Goal: Task Accomplishment & Management: Manage account settings

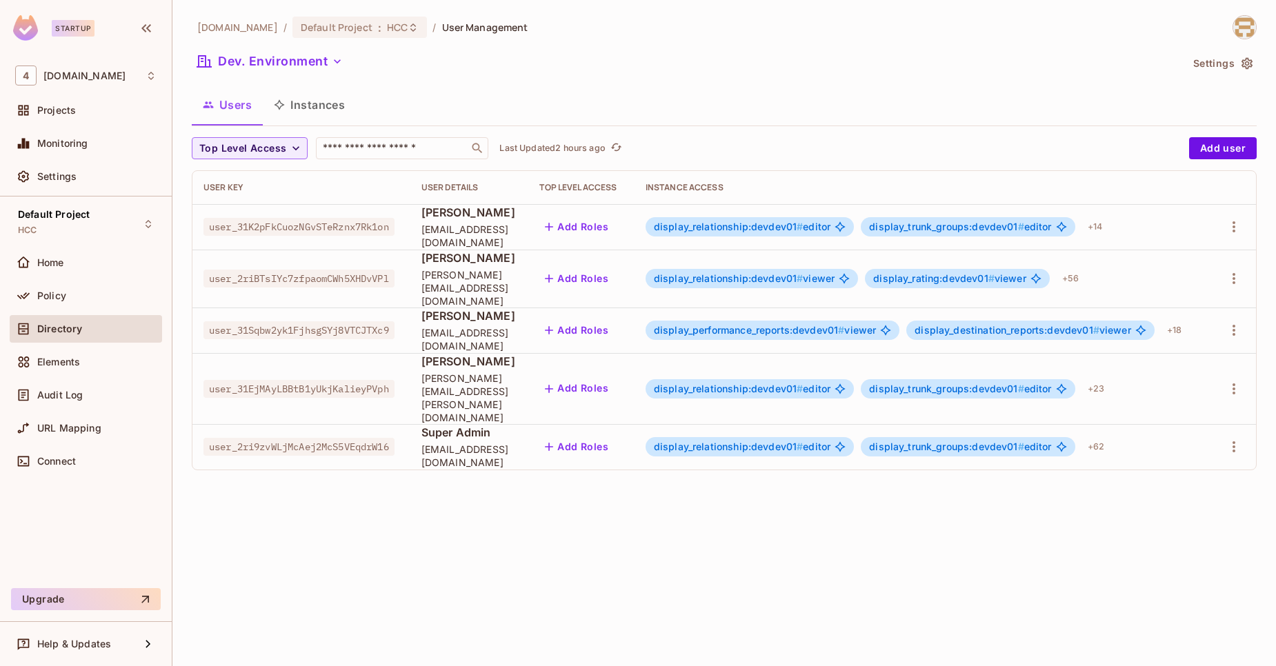
click at [319, 107] on button "Instances" at bounding box center [309, 105] width 93 height 34
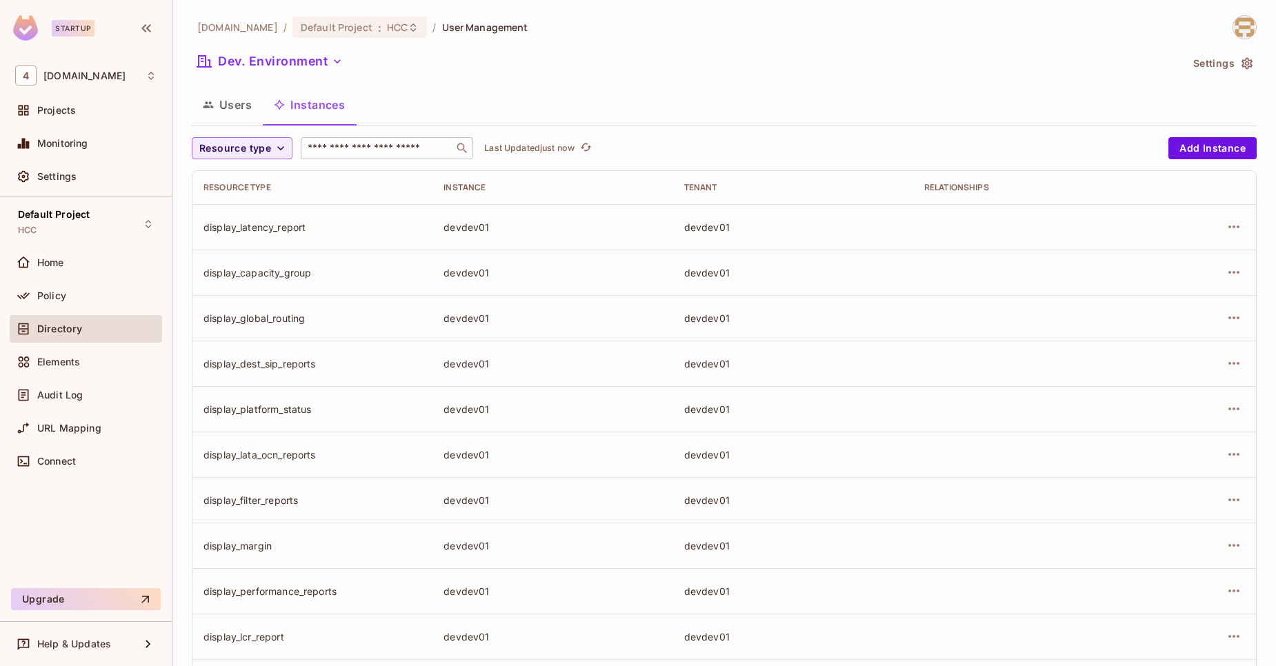
click at [383, 152] on input "text" at bounding box center [377, 148] width 145 height 14
paste input "**********"
type input "**********"
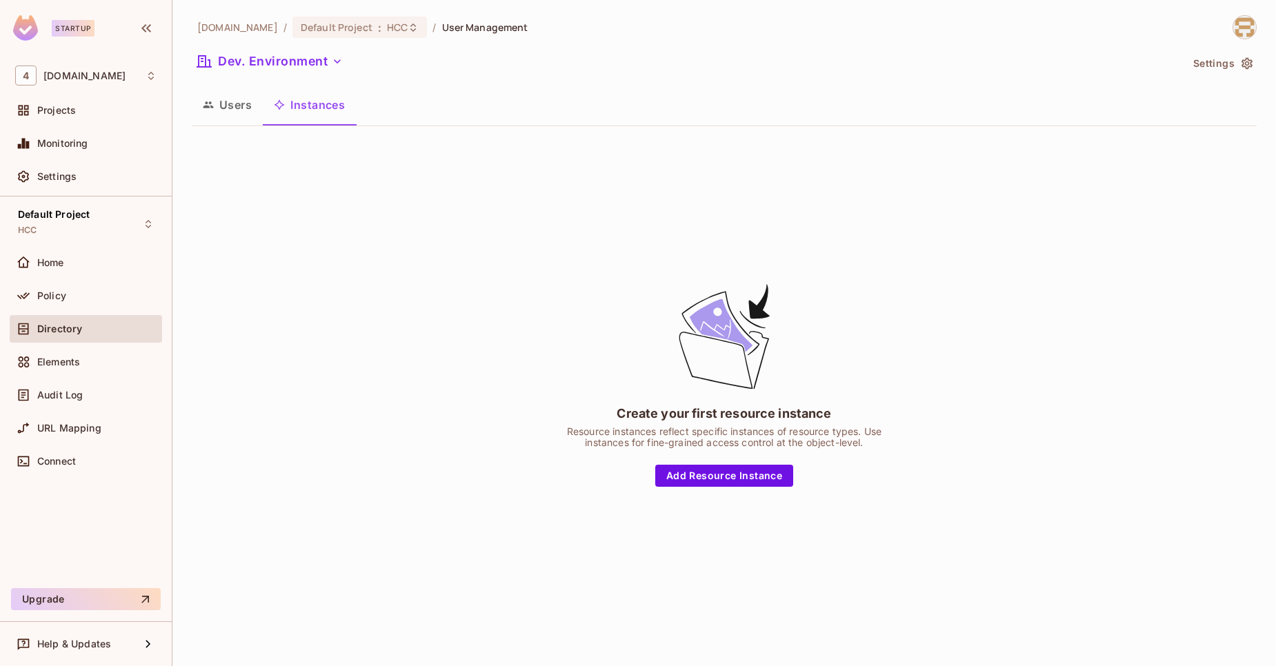
click at [221, 115] on button "Users" at bounding box center [227, 105] width 71 height 34
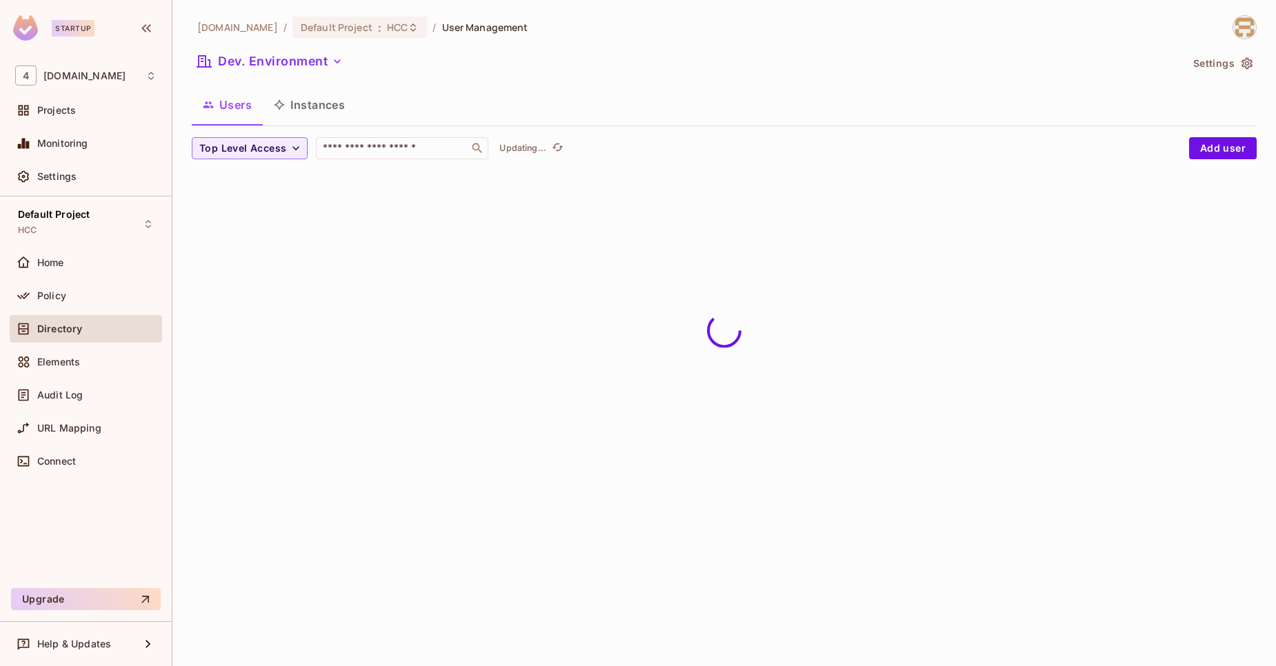
click at [303, 117] on button "Instances" at bounding box center [309, 105] width 93 height 34
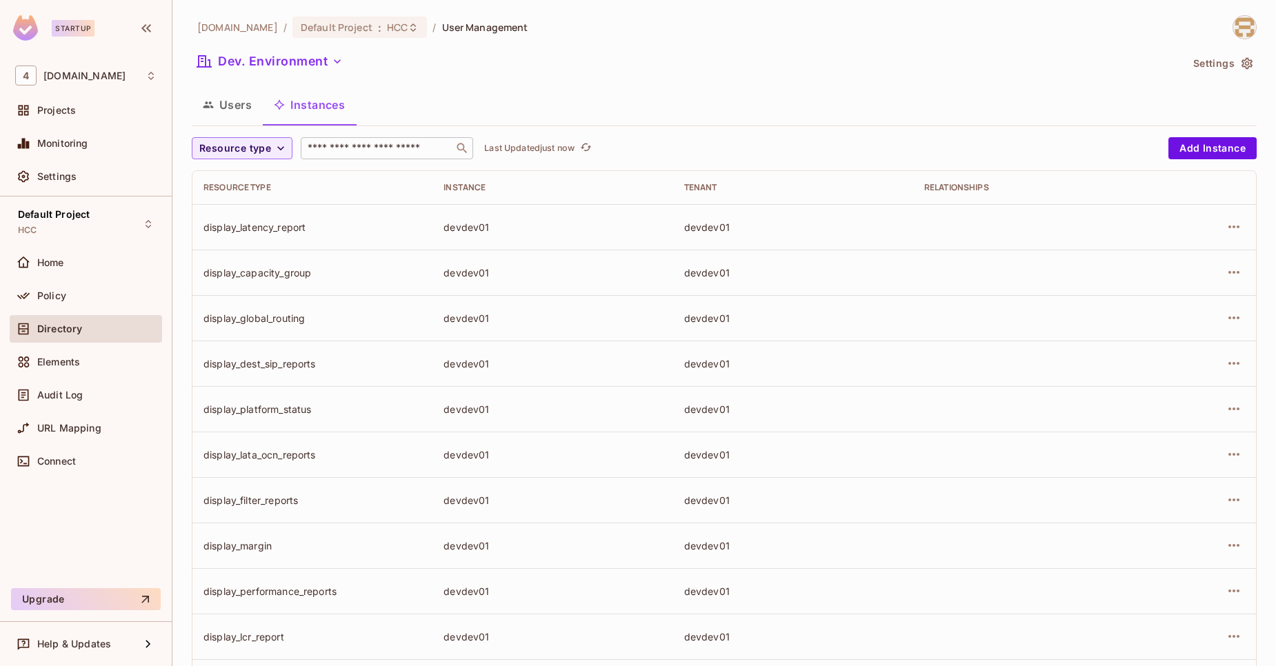
click at [348, 137] on div "​" at bounding box center [387, 148] width 172 height 22
paste input "**********"
type input "**********"
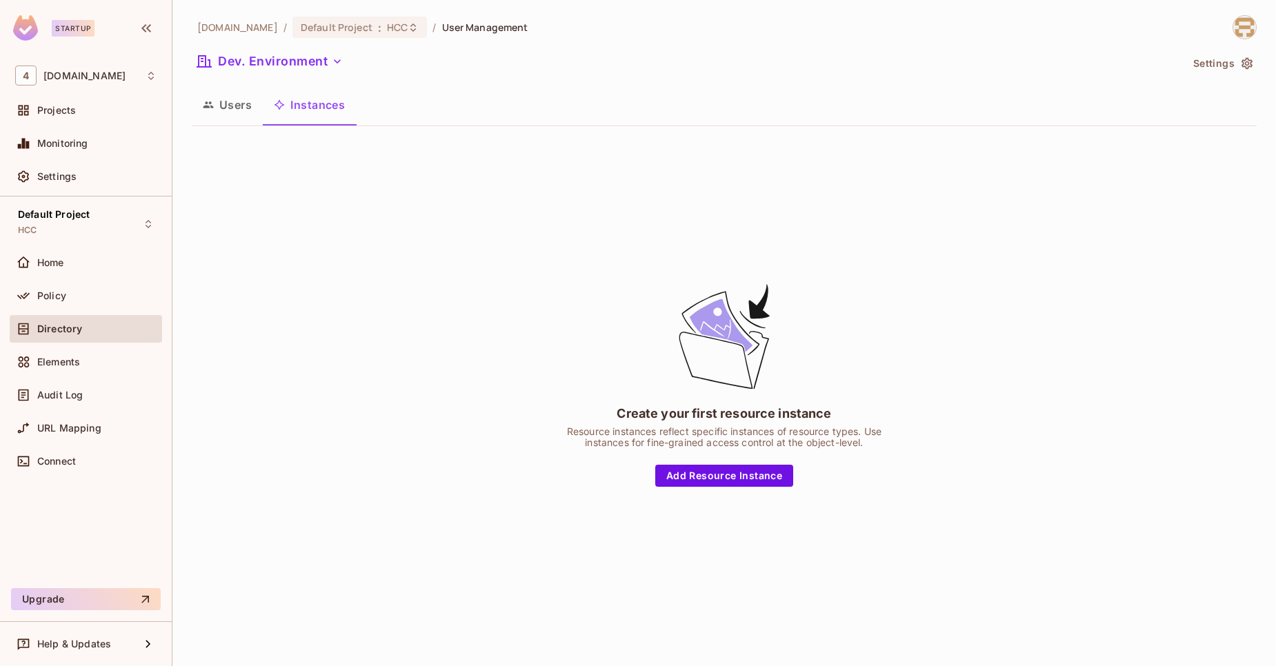
click at [229, 106] on button "Users" at bounding box center [227, 105] width 71 height 34
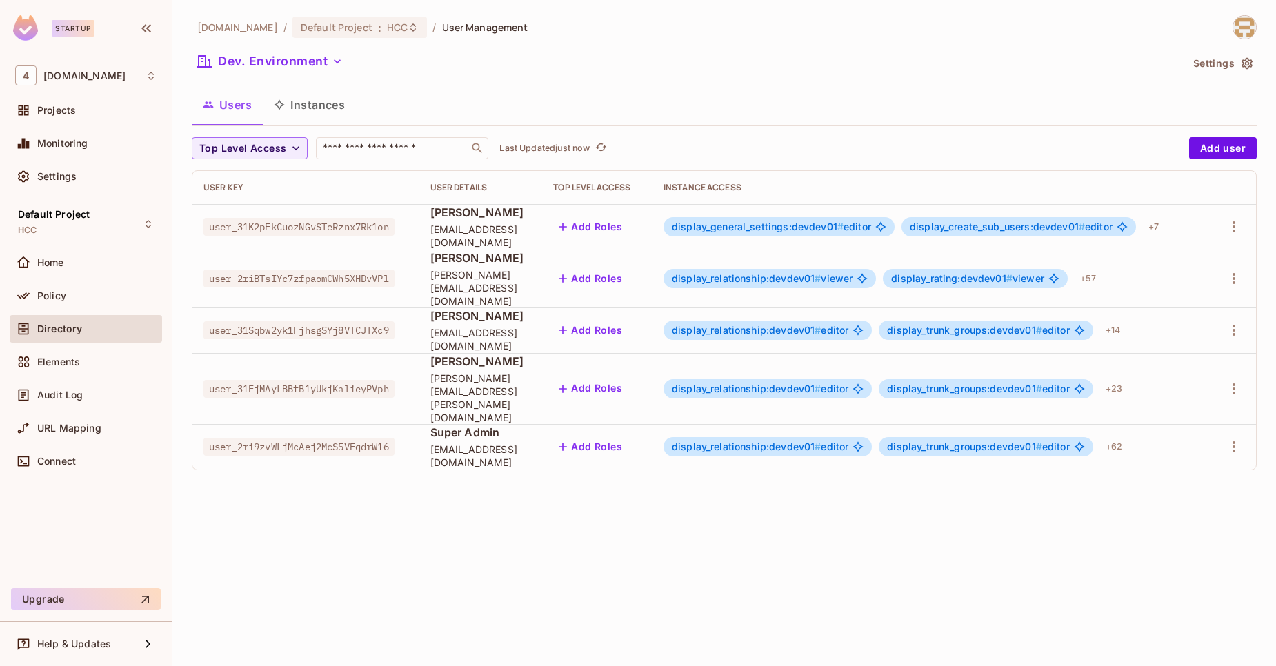
click at [300, 111] on button "Instances" at bounding box center [309, 105] width 93 height 34
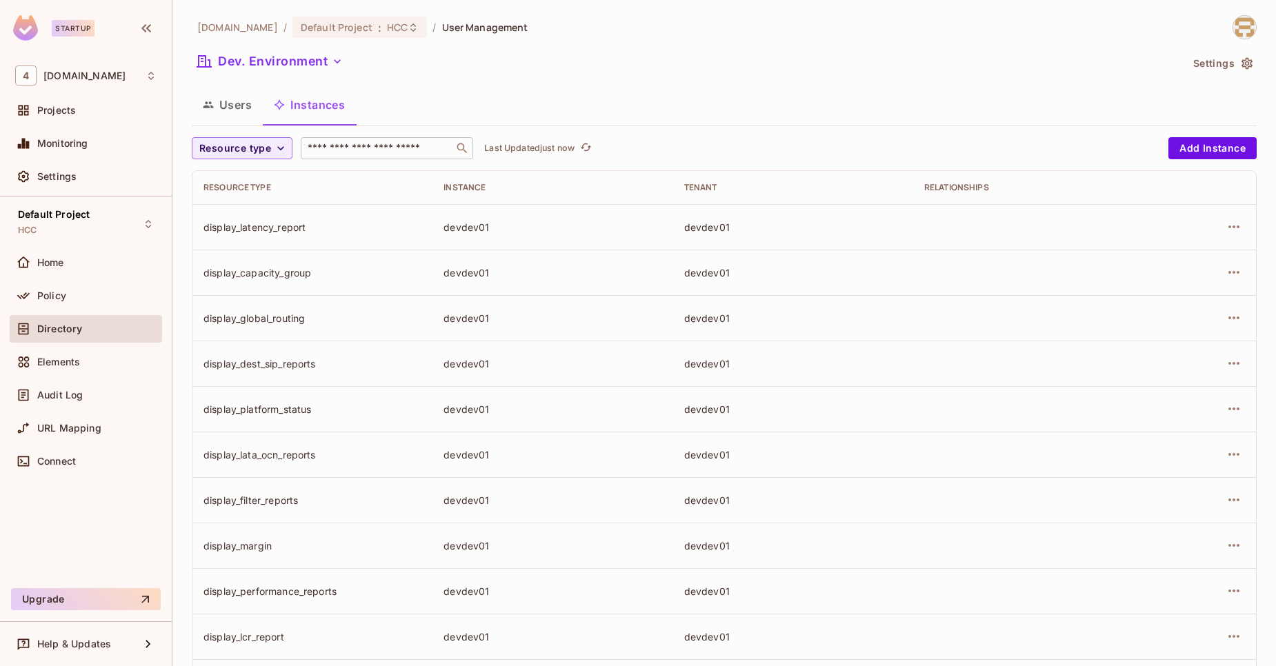
click at [359, 141] on div "​" at bounding box center [387, 148] width 172 height 22
paste input "**********"
type input "**********"
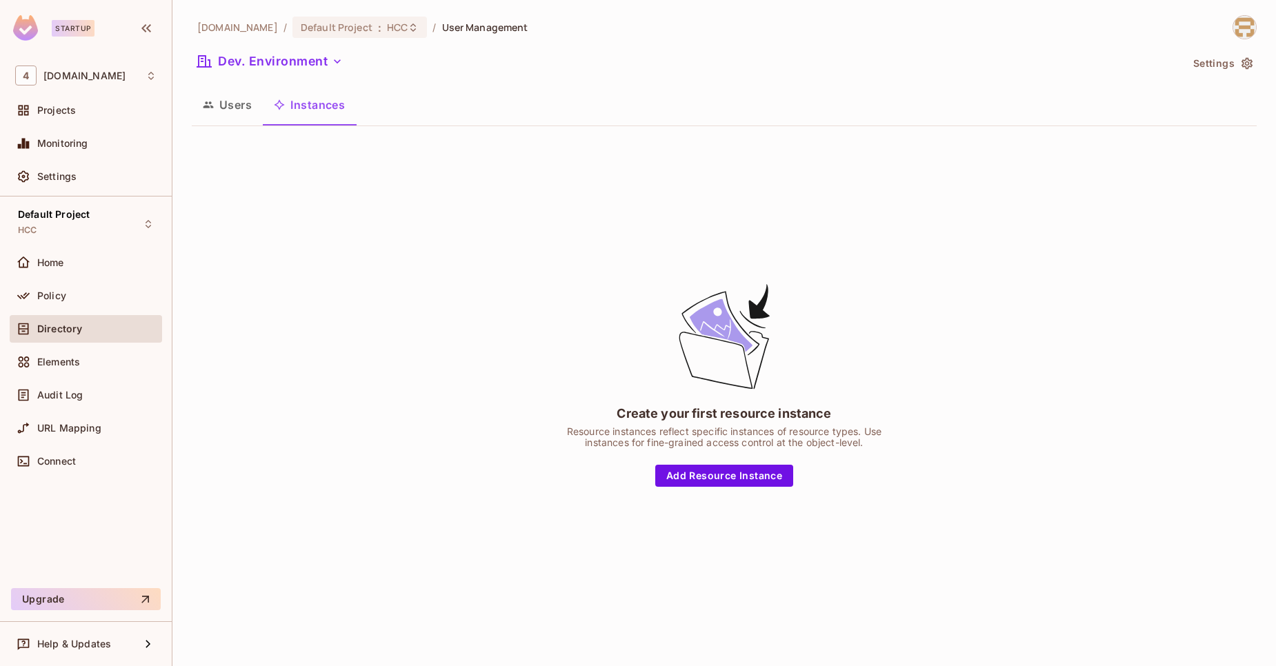
click at [235, 117] on button "Users" at bounding box center [227, 105] width 71 height 34
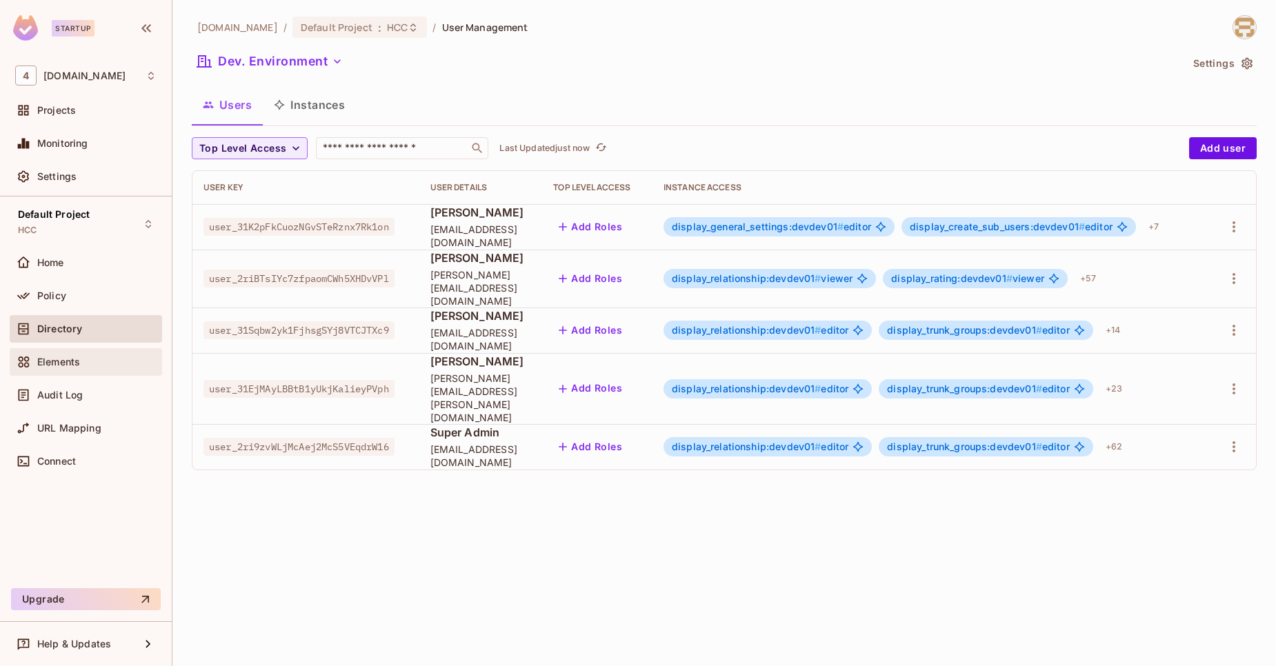
click at [83, 361] on div "Elements" at bounding box center [96, 362] width 119 height 11
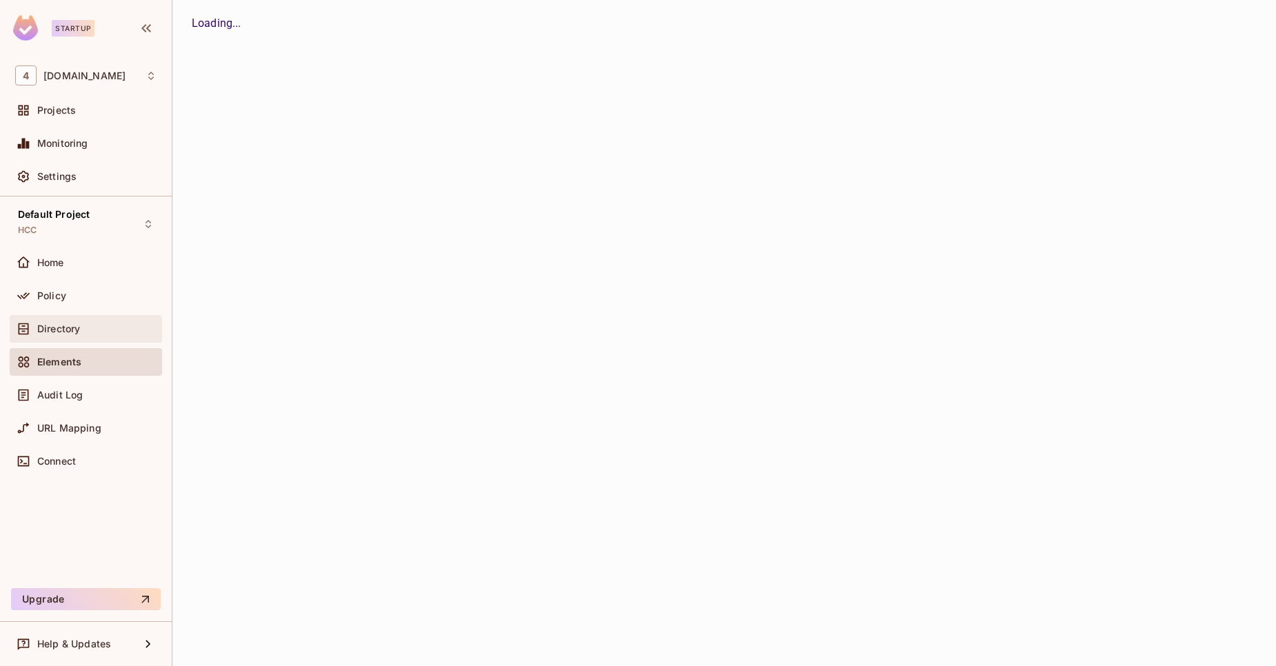
click at [78, 337] on div "Directory" at bounding box center [86, 329] width 152 height 28
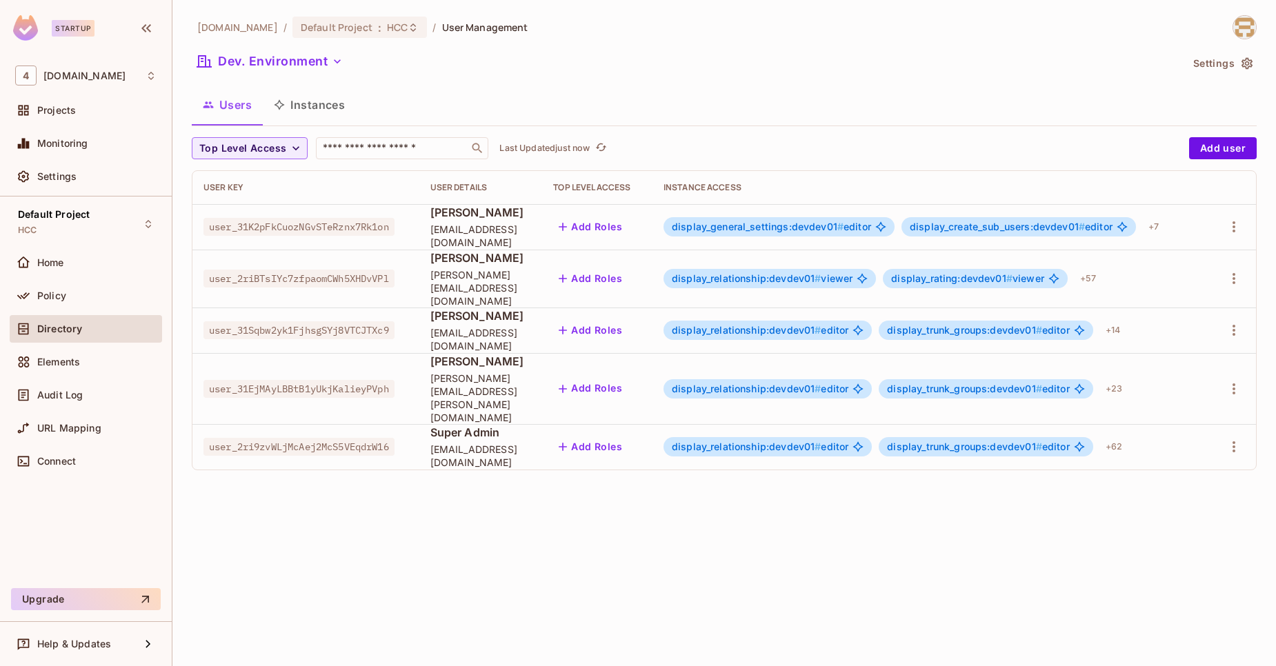
click at [319, 101] on button "Instances" at bounding box center [309, 105] width 93 height 34
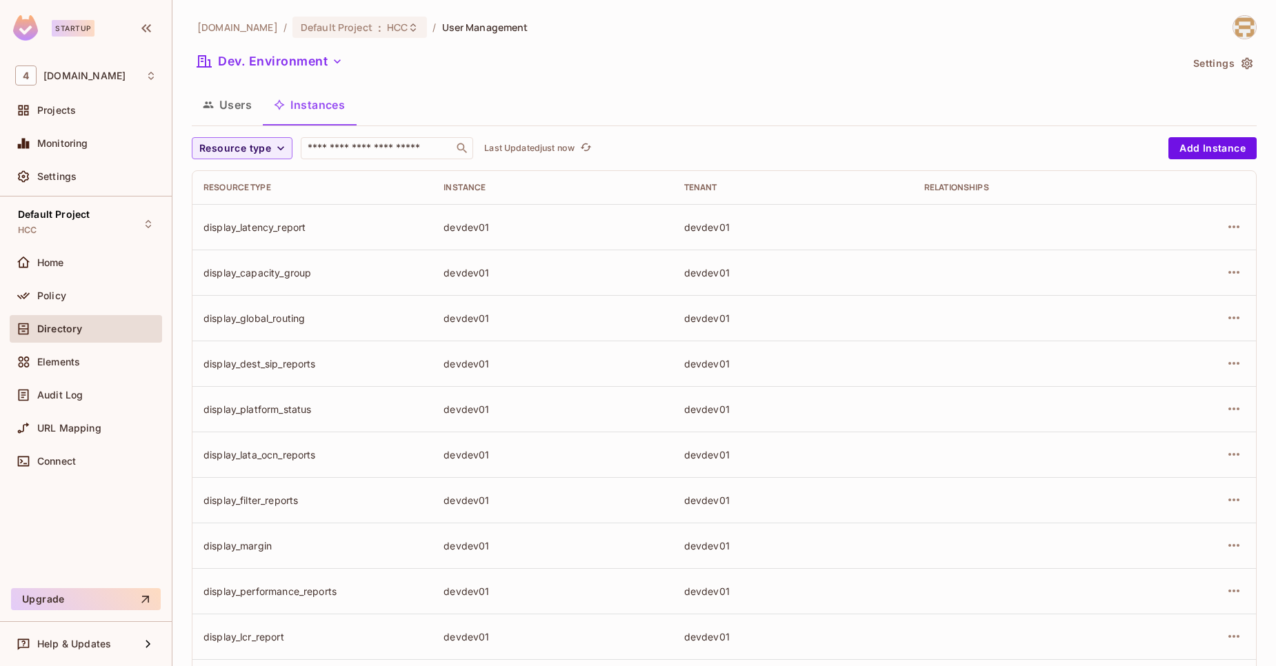
scroll to position [297, 0]
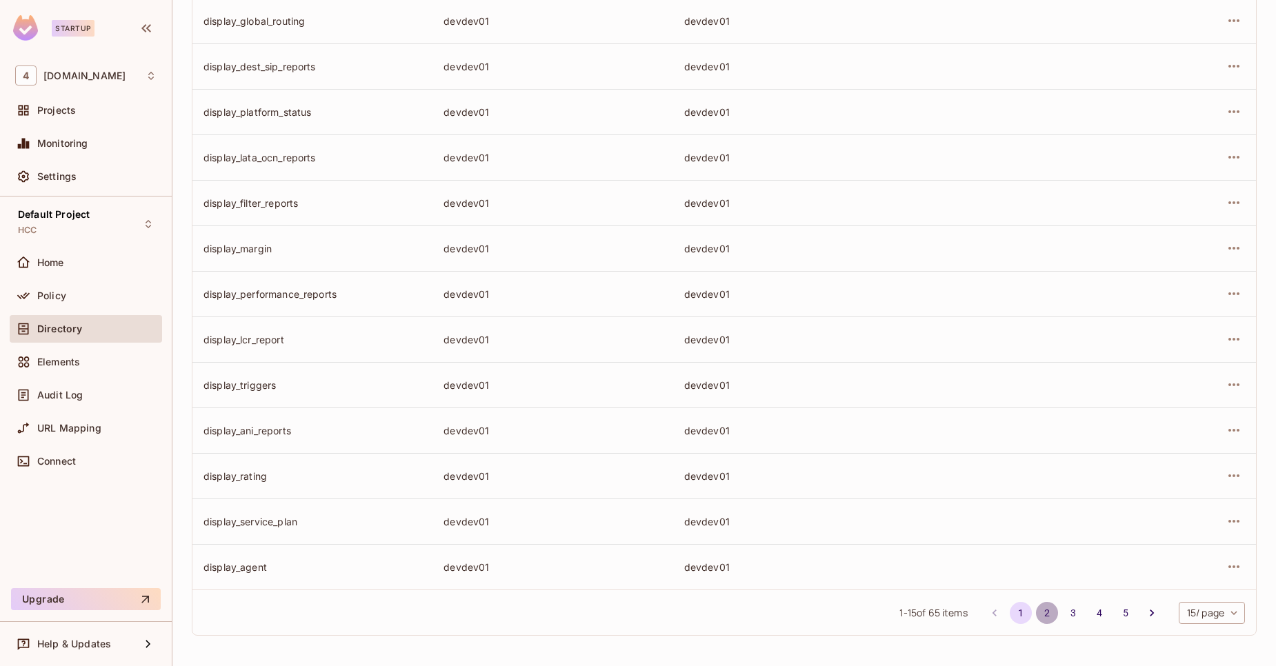
click at [1036, 614] on button "2" at bounding box center [1047, 613] width 22 height 22
click at [1064, 622] on button "3" at bounding box center [1073, 613] width 22 height 22
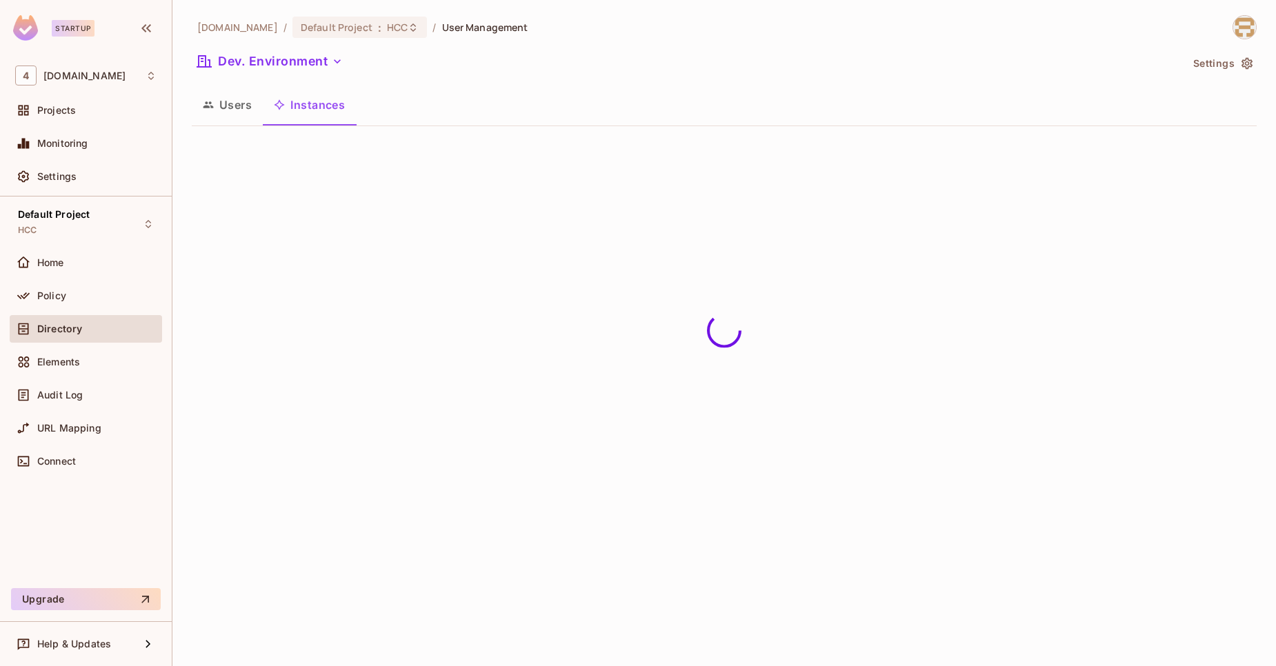
scroll to position [0, 0]
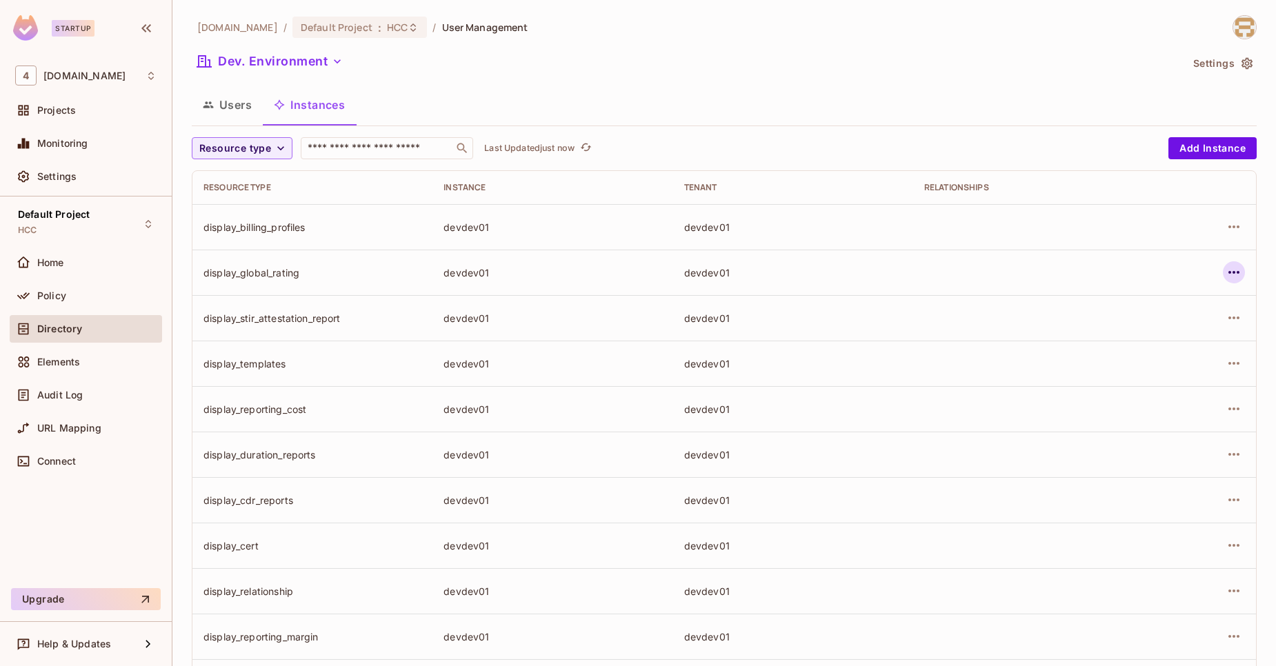
click at [1229, 272] on icon "button" at bounding box center [1234, 272] width 11 height 3
click at [1159, 372] on span "Delete Resource Instance" at bounding box center [1148, 365] width 128 height 22
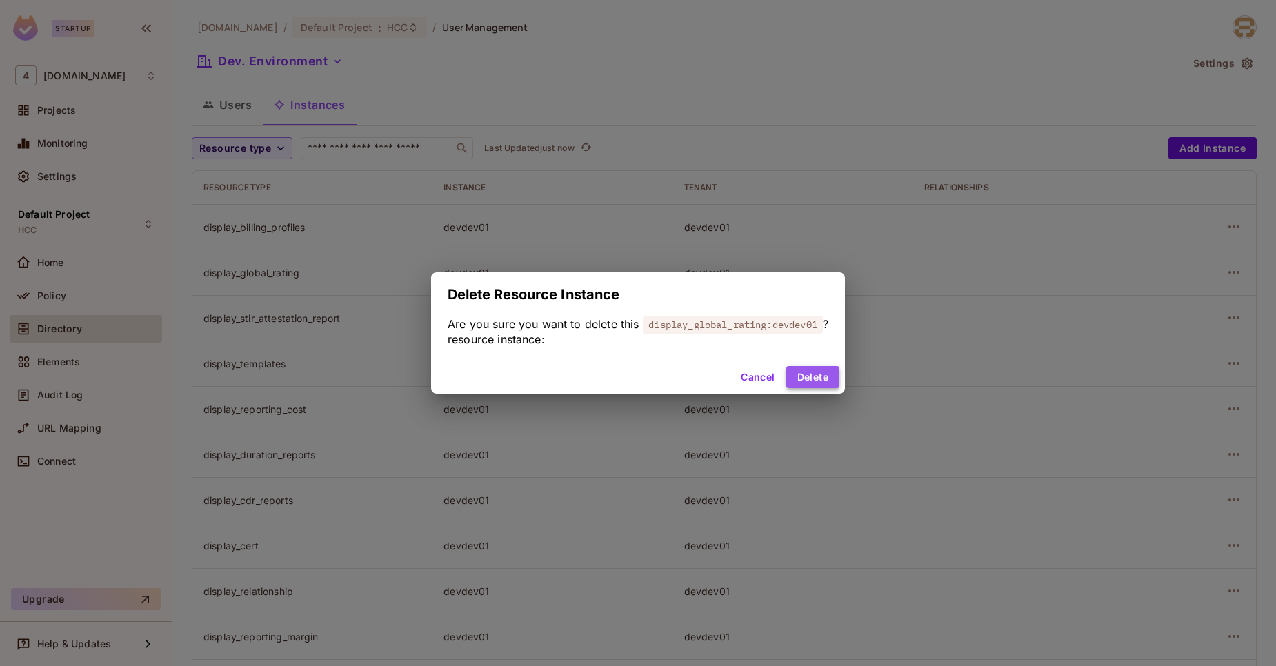
click at [818, 376] on button "Delete" at bounding box center [812, 377] width 53 height 22
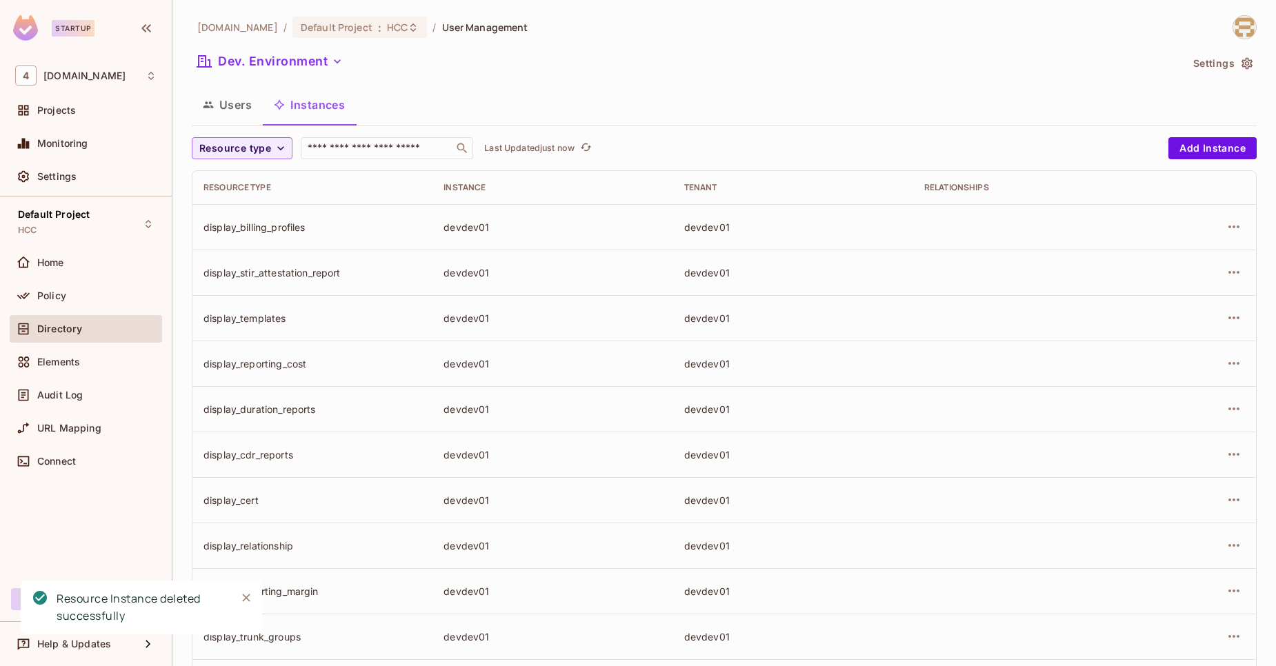
scroll to position [297, 0]
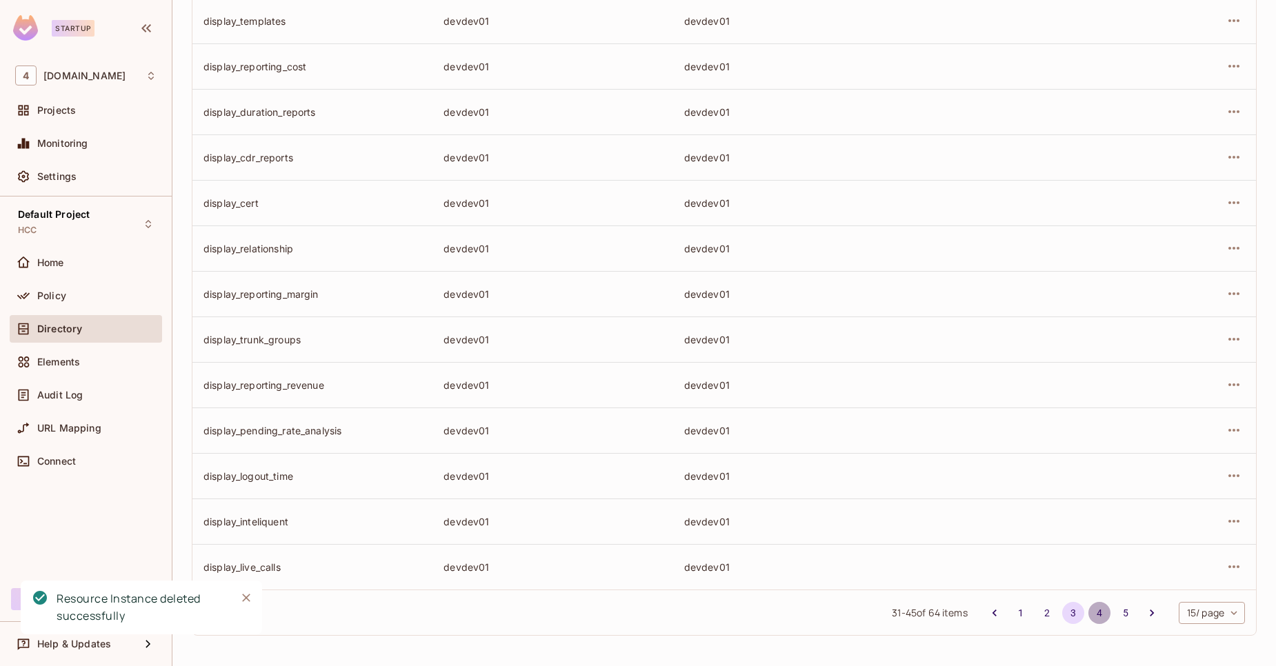
click at [1089, 619] on button "4" at bounding box center [1100, 613] width 22 height 22
click at [1113, 610] on li "5" at bounding box center [1126, 613] width 26 height 22
click at [1115, 616] on button "5" at bounding box center [1126, 613] width 22 height 22
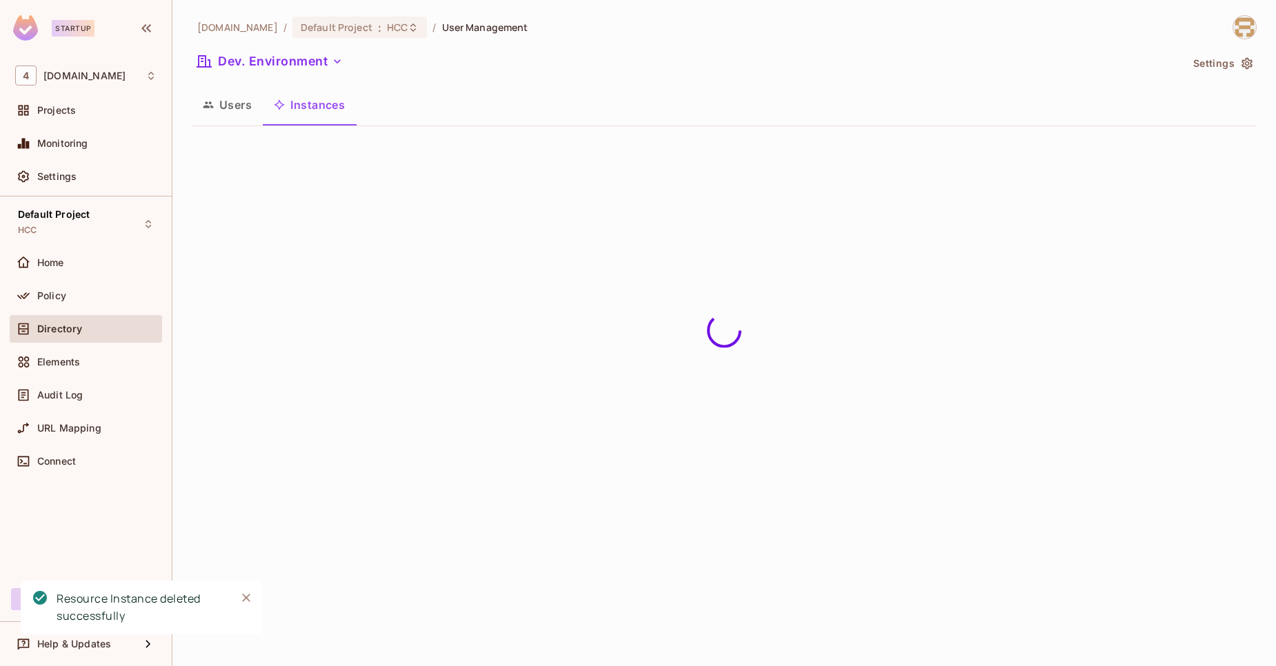
scroll to position [0, 0]
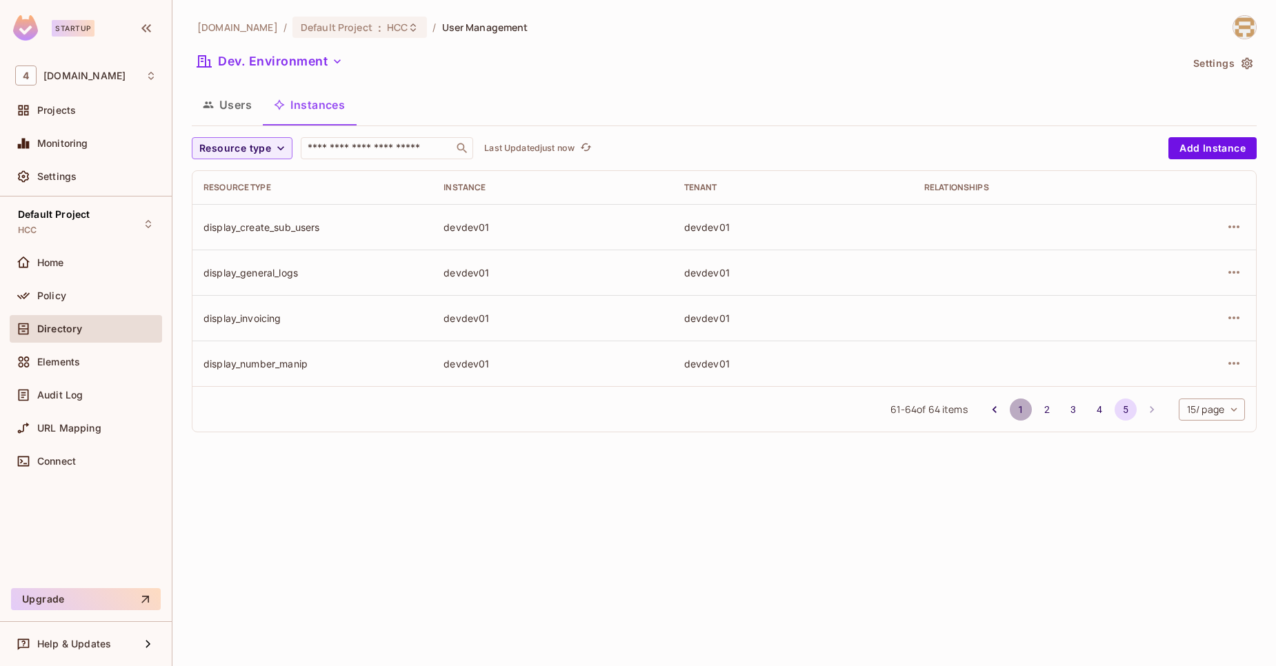
click at [1015, 413] on button "1" at bounding box center [1021, 410] width 22 height 22
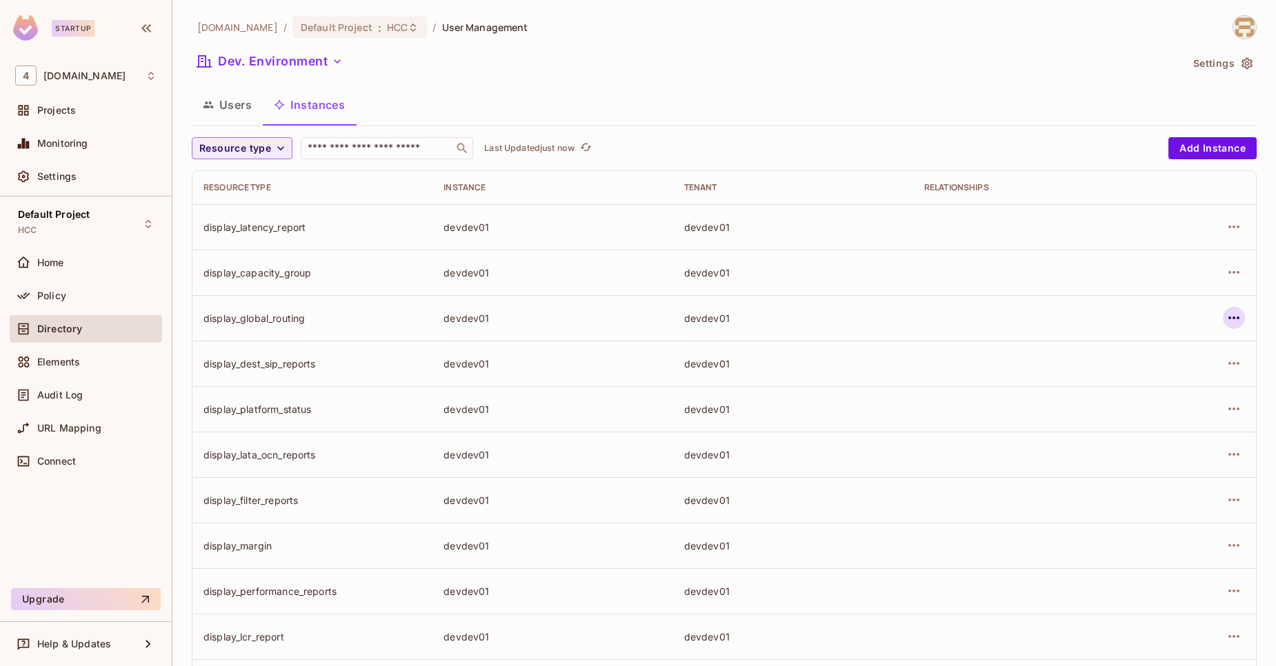
click at [1226, 321] on icon "button" at bounding box center [1234, 318] width 17 height 17
click at [1162, 414] on div "Delete Resource Instance" at bounding box center [1148, 411] width 119 height 14
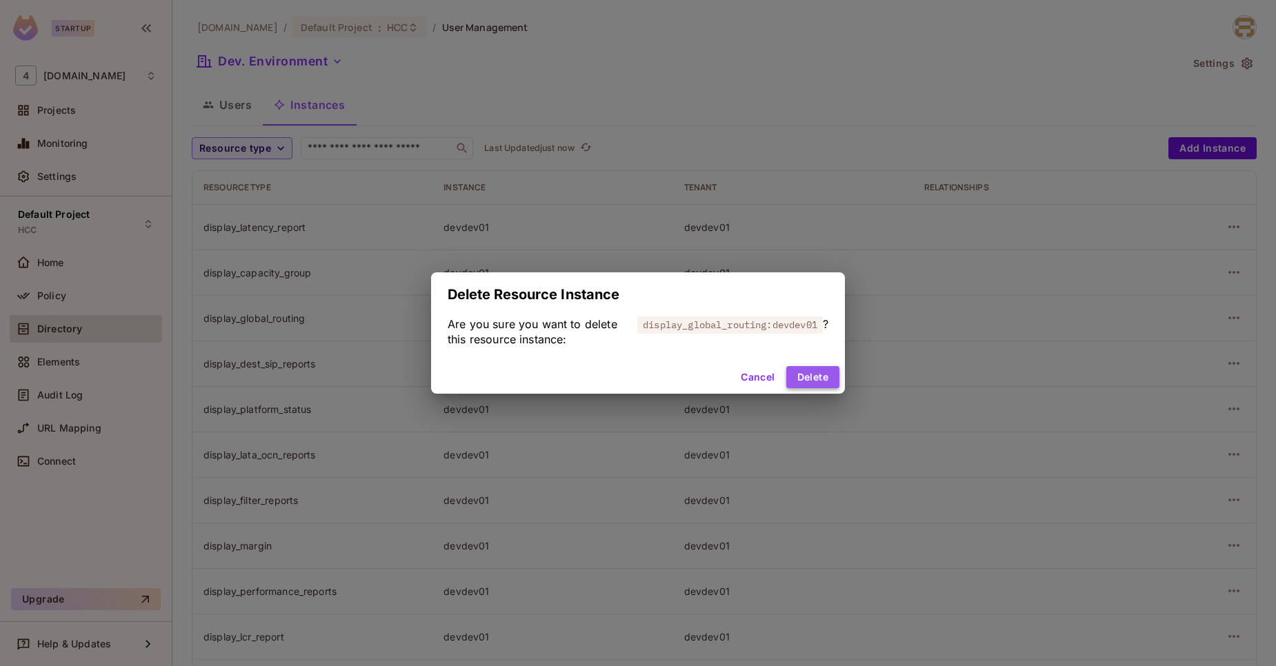
click at [806, 378] on button "Delete" at bounding box center [812, 377] width 53 height 22
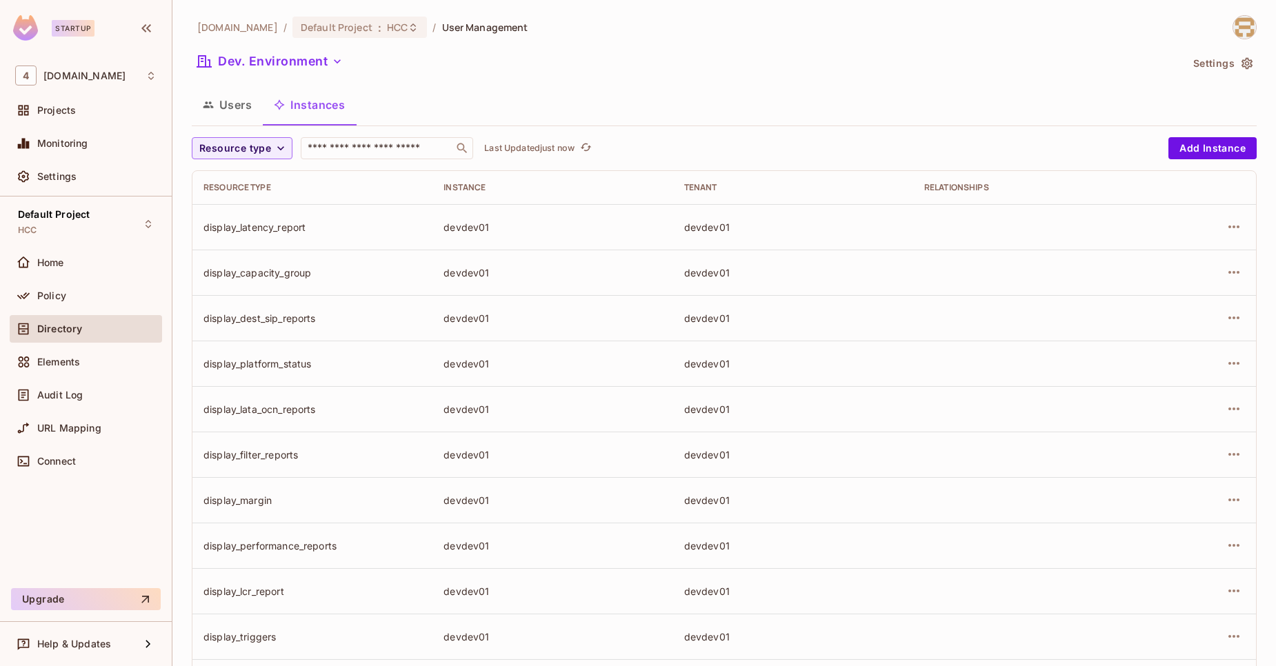
click at [237, 110] on button "Users" at bounding box center [227, 105] width 71 height 34
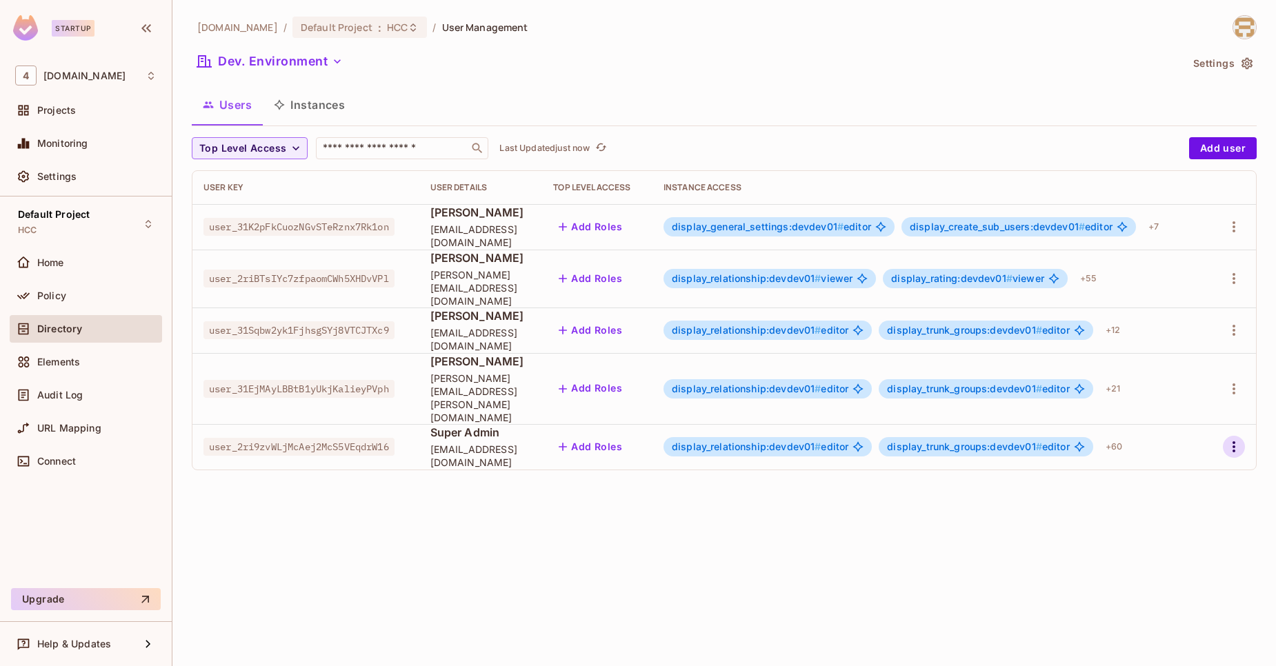
click at [1235, 441] on icon "button" at bounding box center [1234, 446] width 3 height 11
click at [1209, 426] on li "Edit" at bounding box center [1174, 441] width 122 height 30
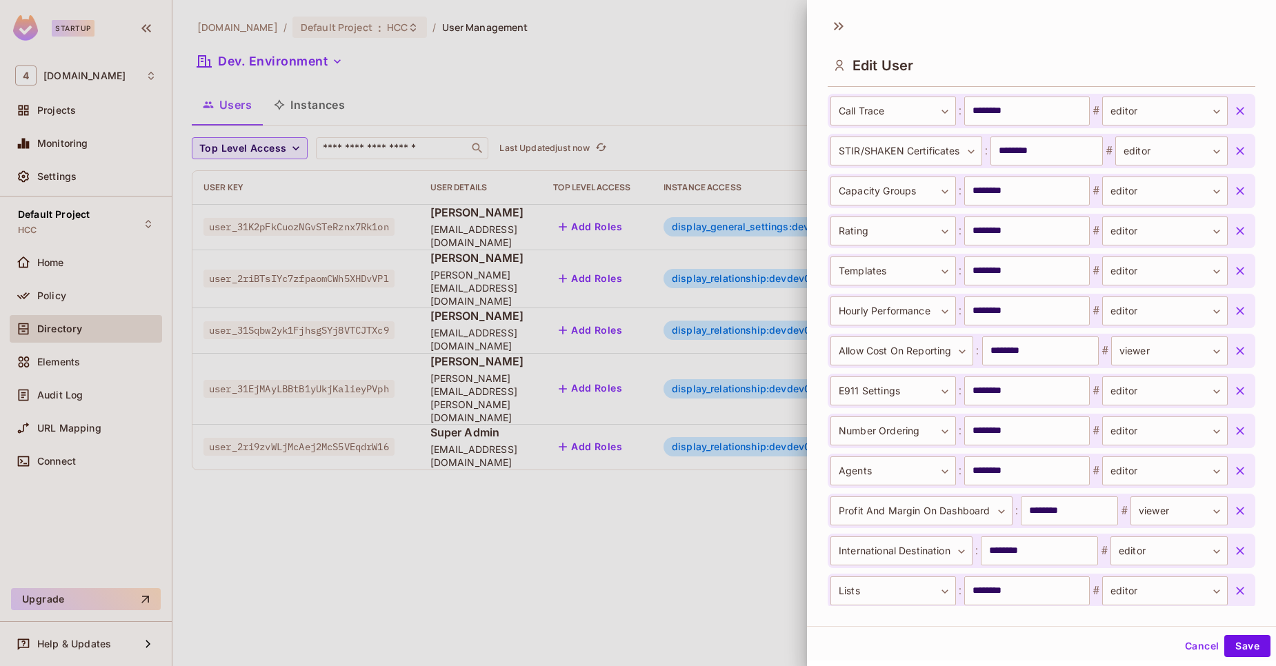
scroll to position [2548, 0]
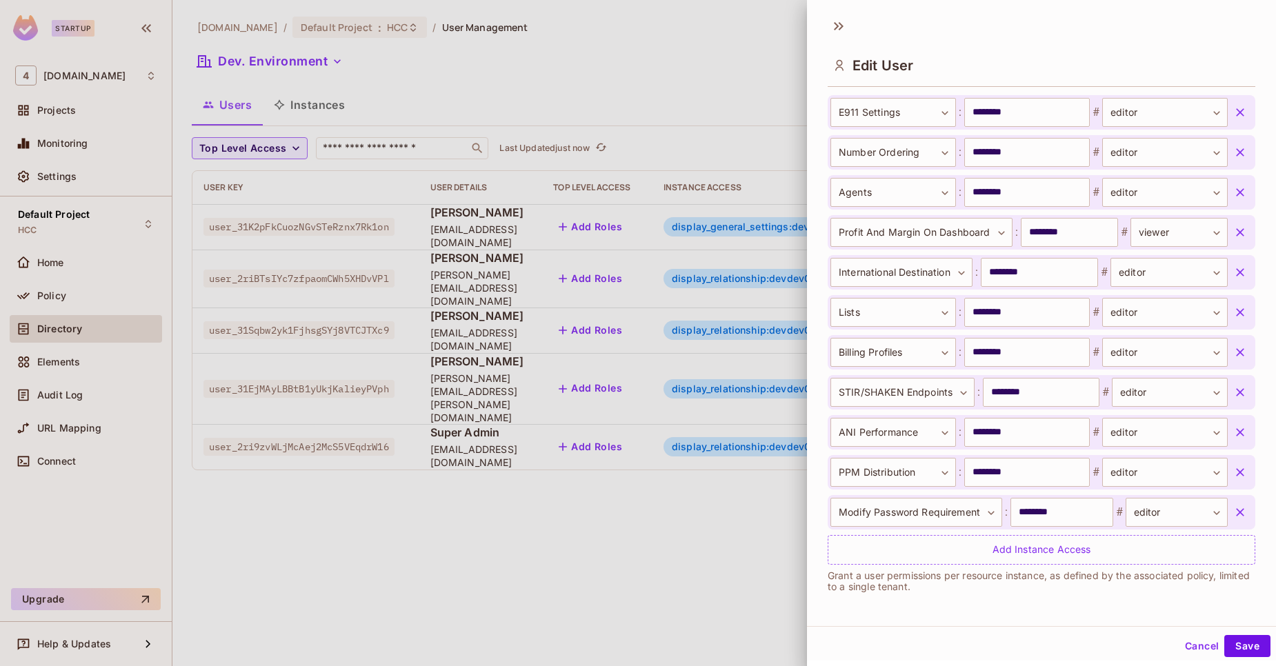
click at [555, 486] on div at bounding box center [638, 333] width 1276 height 666
